Goal: Information Seeking & Learning: Learn about a topic

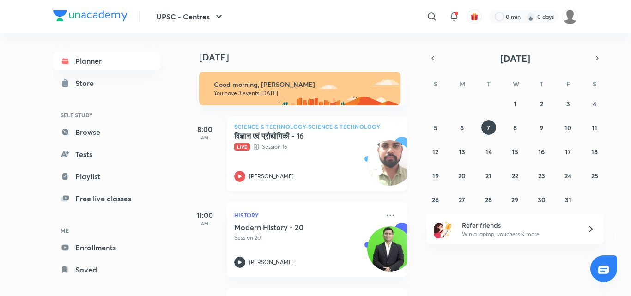
click at [331, 151] on p "Live Session 16" at bounding box center [306, 146] width 145 height 9
